Goal: Transaction & Acquisition: Download file/media

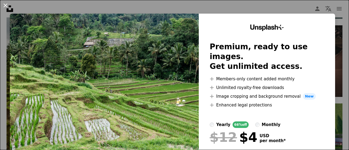
click at [7, 3] on button "An X shape" at bounding box center [5, 5] width 7 height 7
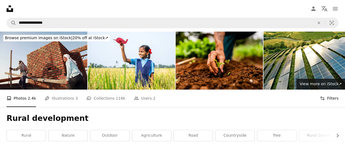
click at [329, 90] on button "Filters Filters" at bounding box center [329, 98] width 19 height 17
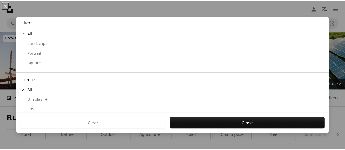
scroll to position [65, 0]
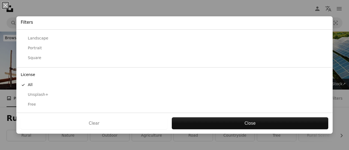
click at [34, 102] on div "Free" at bounding box center [175, 104] width 308 height 5
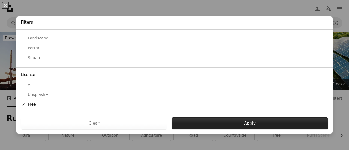
click at [237, 120] on button "Apply" at bounding box center [250, 124] width 157 height 12
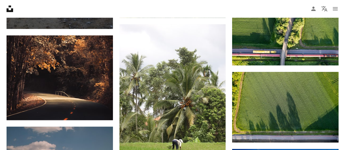
scroll to position [273, 0]
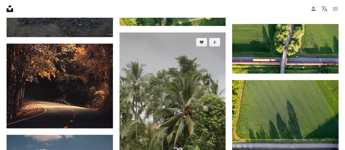
click at [189, 78] on img at bounding box center [173, 112] width 106 height 160
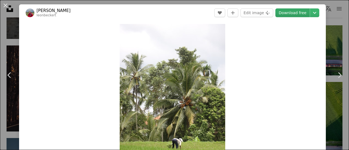
click at [296, 13] on link "Download free" at bounding box center [293, 12] width 34 height 9
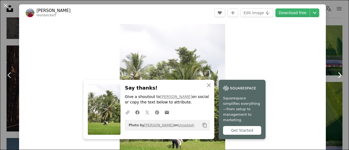
click at [335, 79] on icon "Chevron right" at bounding box center [339, 75] width 9 height 9
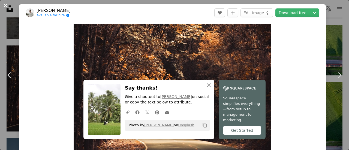
click at [3, 2] on button "An X shape" at bounding box center [5, 5] width 7 height 7
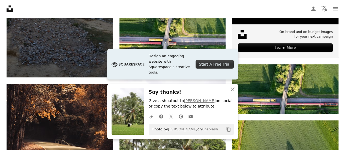
scroll to position [191, 0]
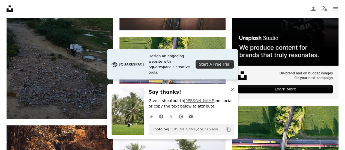
click at [233, 91] on icon "button" at bounding box center [233, 90] width 4 height 4
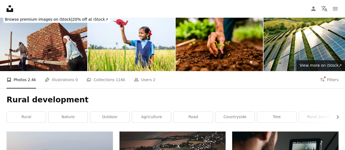
scroll to position [27, 0]
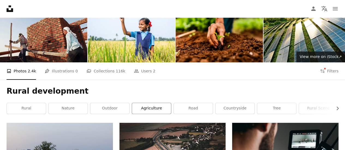
click at [160, 103] on link "agriculture" at bounding box center [151, 108] width 39 height 11
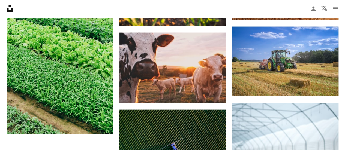
scroll to position [682, 0]
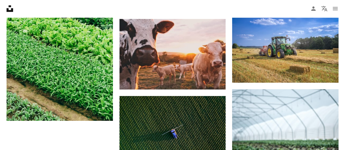
click at [9, 9] on icon "Unsplash logo Unsplash Home" at bounding box center [9, 8] width 11 height 11
